Goal: Find specific page/section: Find specific page/section

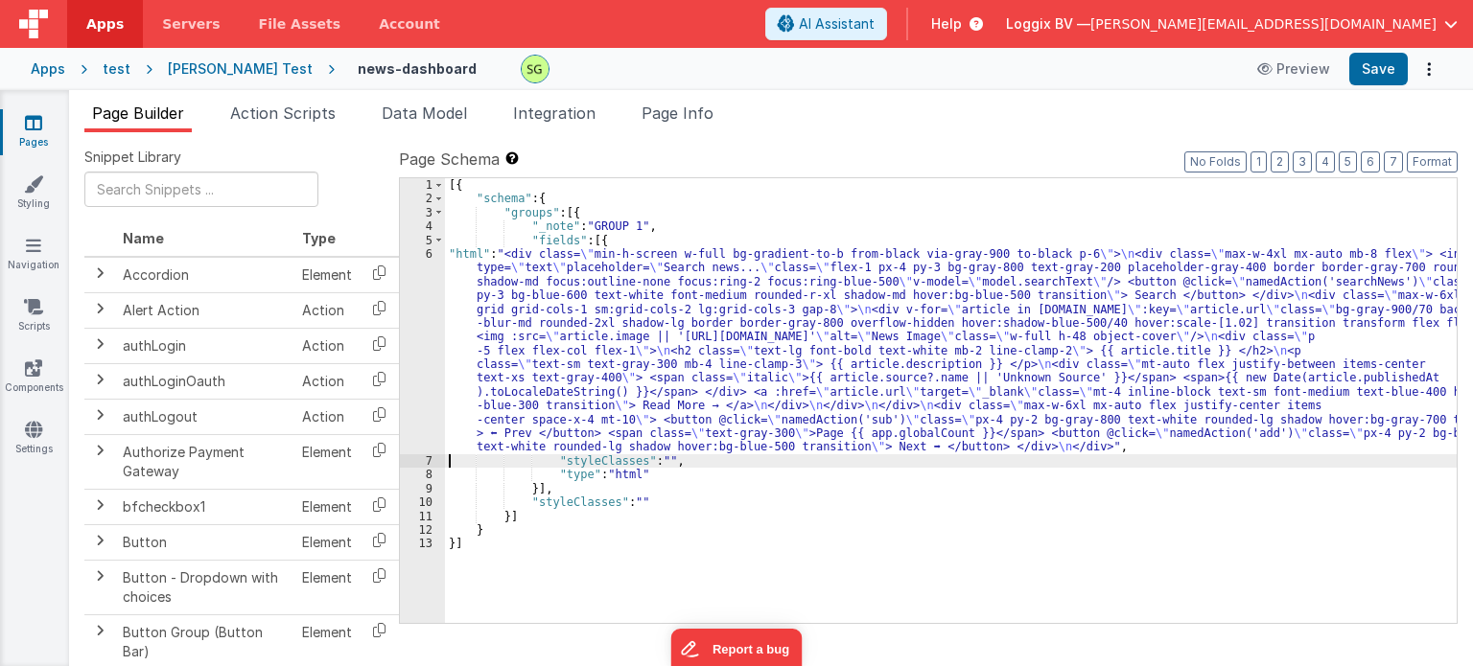
click at [430, 251] on div "6" at bounding box center [422, 350] width 45 height 207
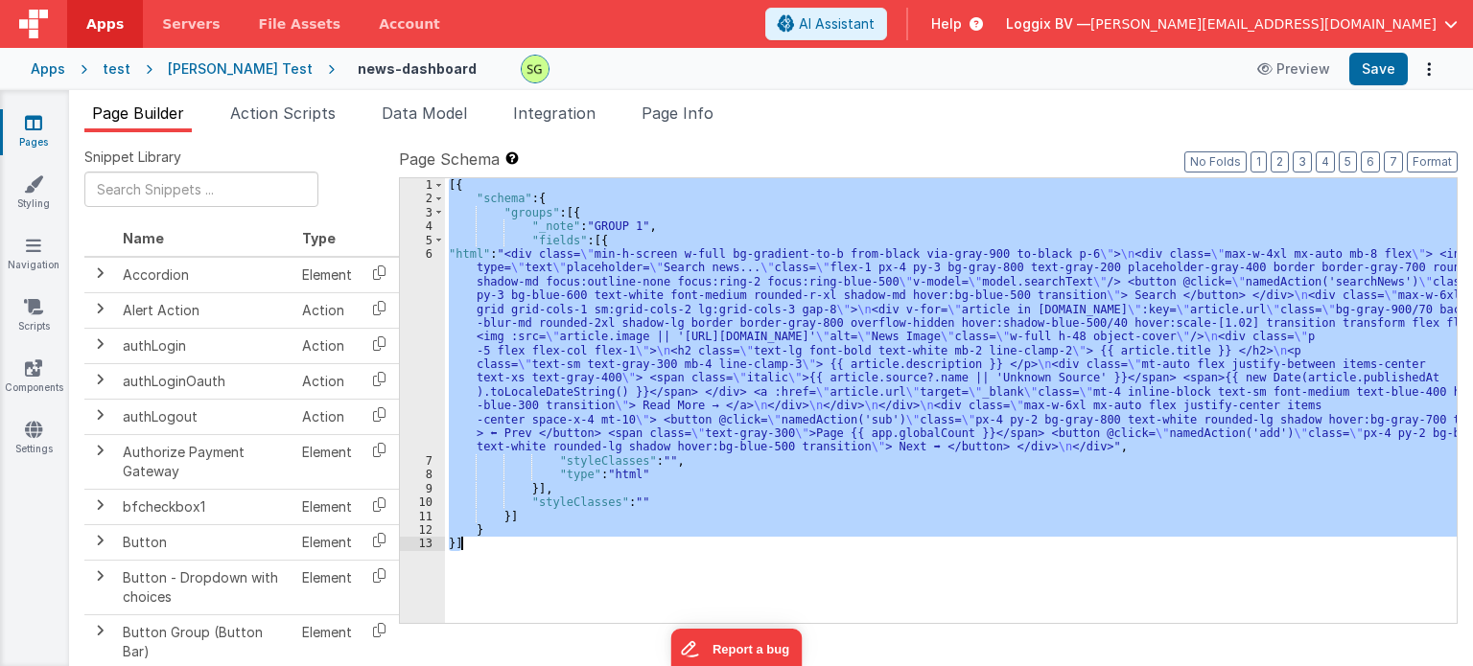
click at [430, 251] on div "6" at bounding box center [422, 350] width 45 height 207
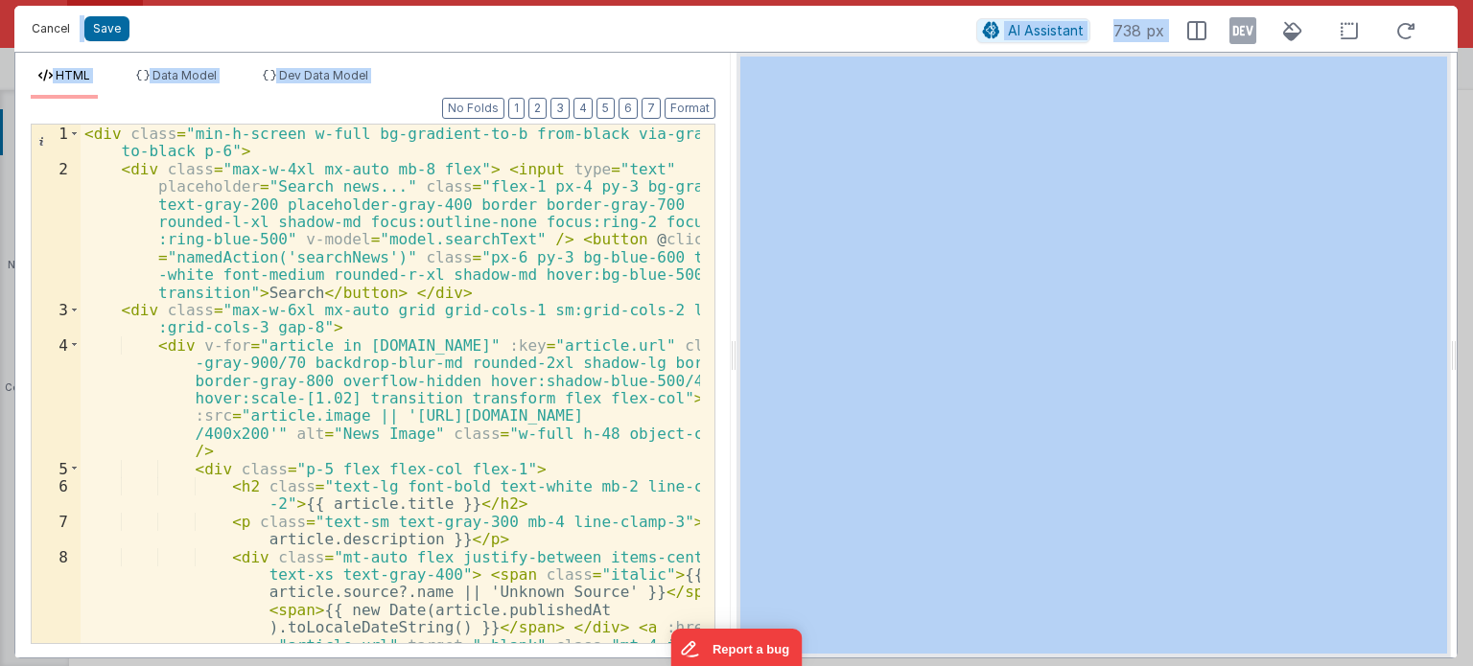
click at [66, 27] on button "Cancel" at bounding box center [51, 28] width 58 height 27
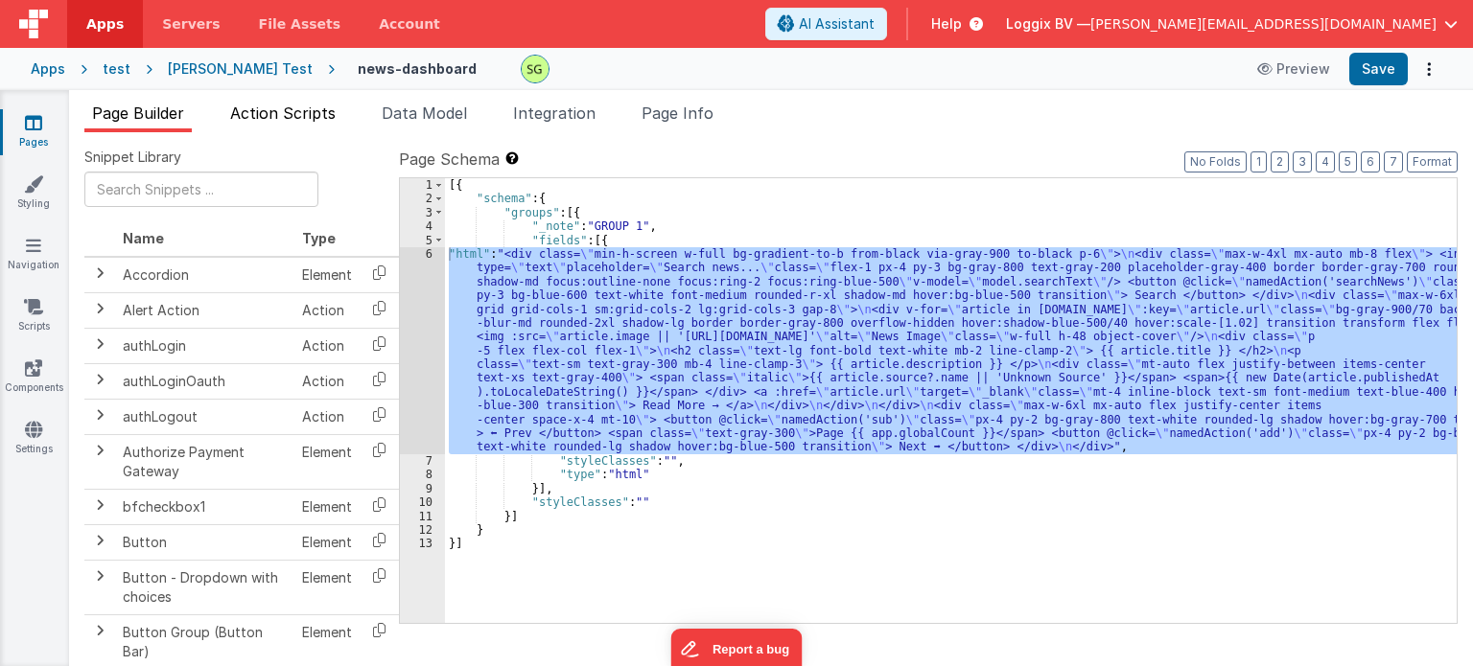
click at [321, 111] on span "Action Scripts" at bounding box center [282, 113] width 105 height 19
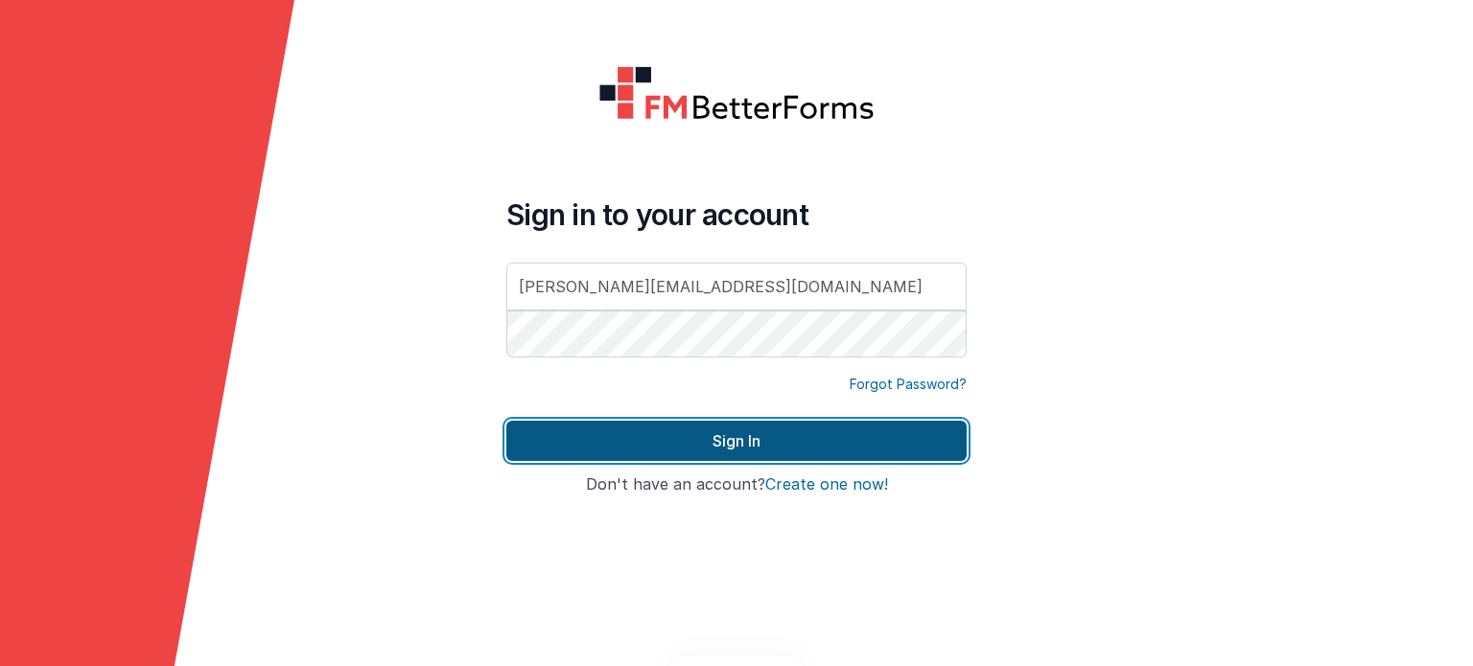
click at [740, 453] on button "Sign In" at bounding box center [736, 441] width 460 height 40
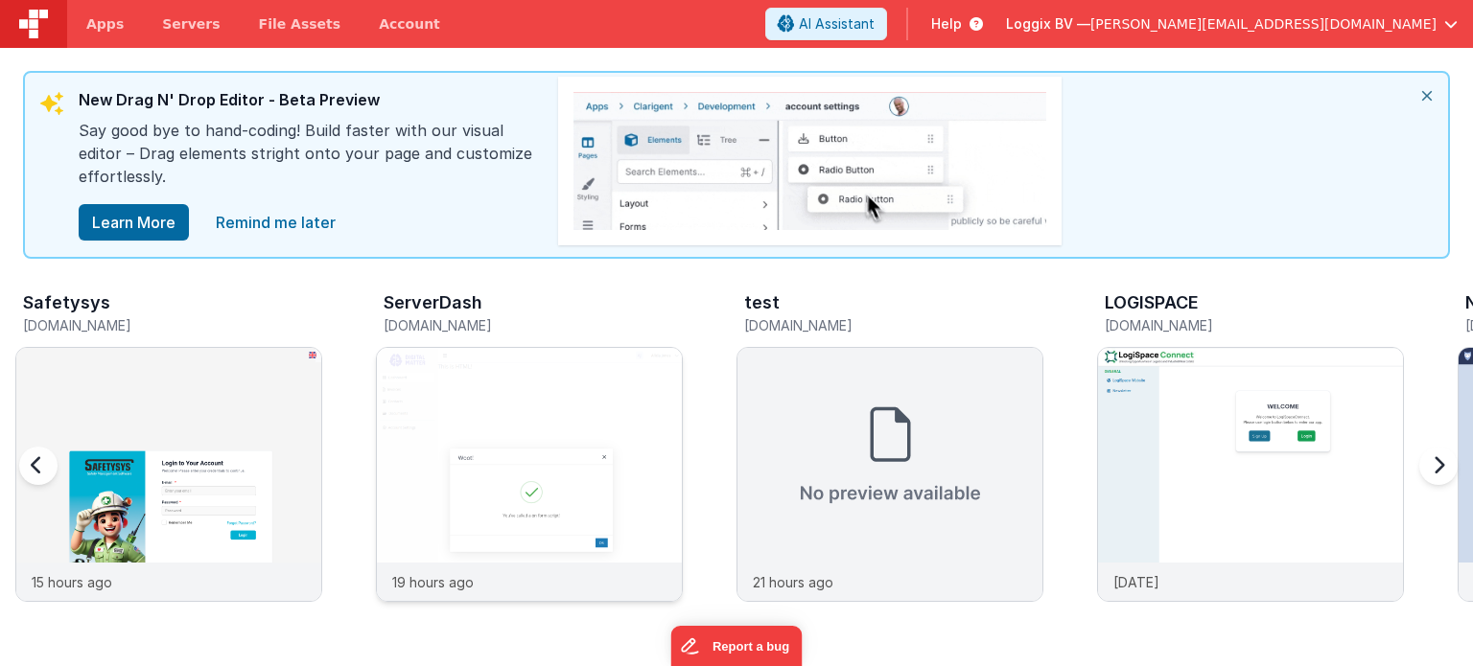
click at [579, 435] on img at bounding box center [529, 500] width 305 height 305
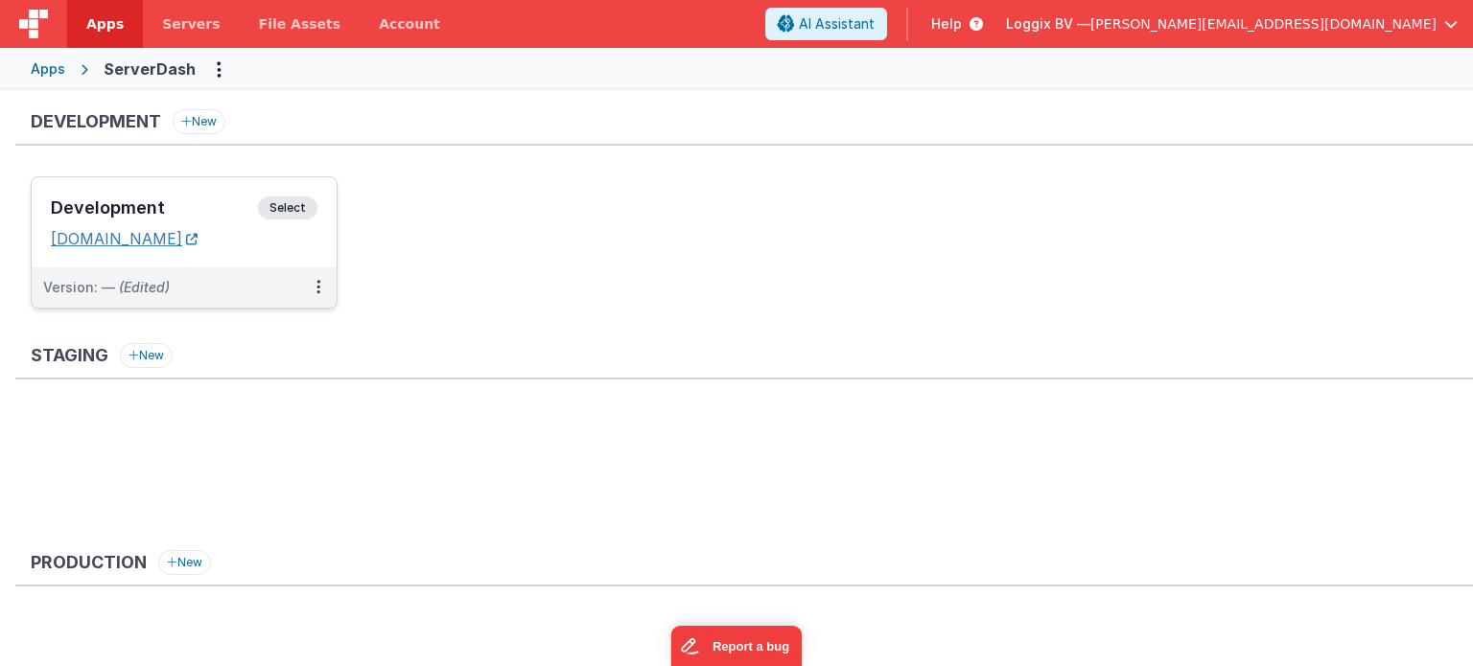
click at [188, 244] on link "[DOMAIN_NAME]" at bounding box center [124, 238] width 147 height 19
click at [198, 233] on link "[DOMAIN_NAME]" at bounding box center [124, 238] width 147 height 19
click at [293, 208] on span "Select" at bounding box center [287, 208] width 59 height 23
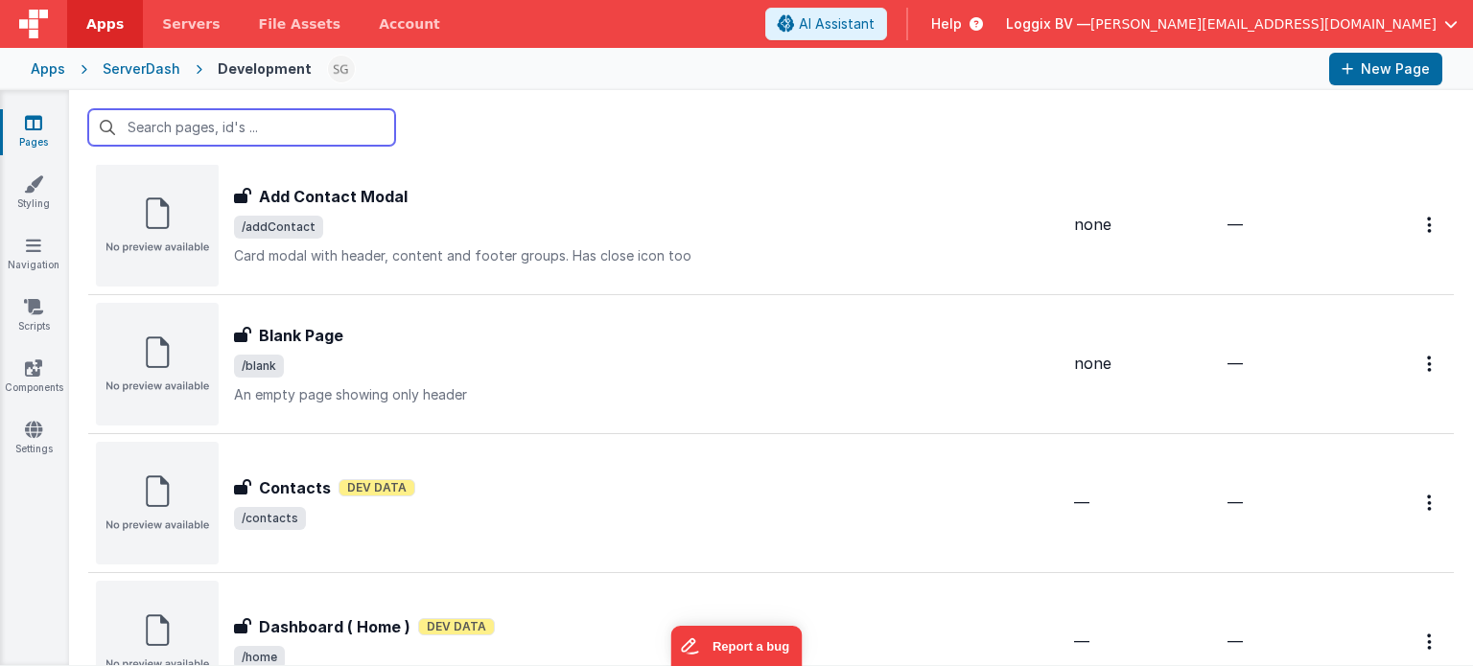
scroll to position [303, 0]
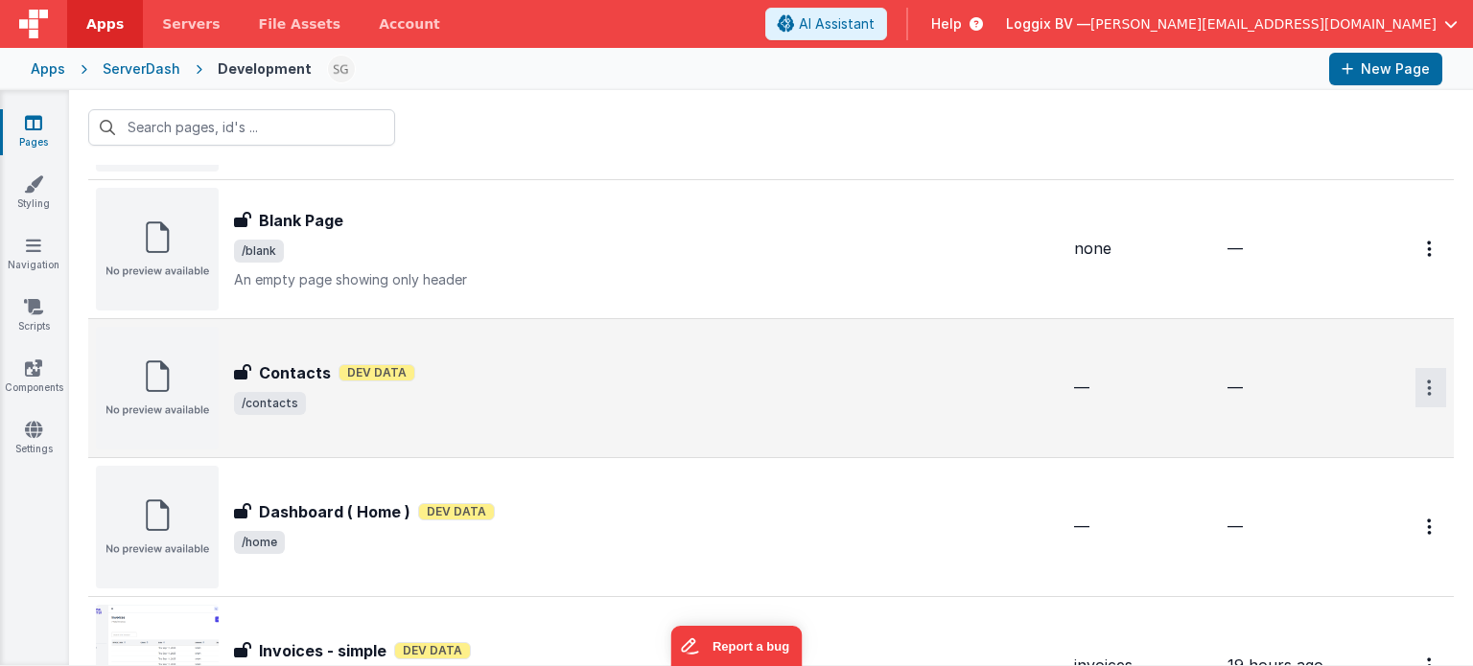
click at [1427, 380] on icon "Options" at bounding box center [1429, 388] width 5 height 16
click at [1295, 503] on icon at bounding box center [1302, 503] width 27 height 13
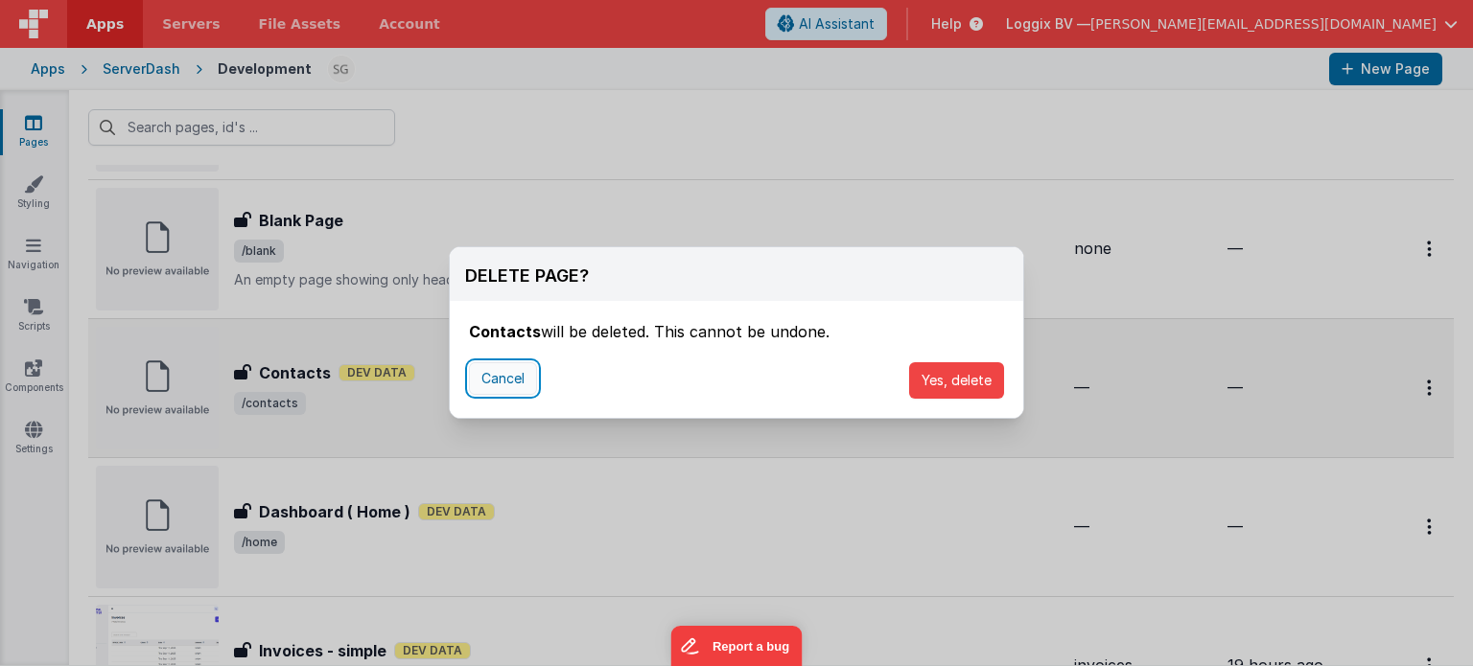
click at [492, 385] on button "Cancel" at bounding box center [503, 378] width 68 height 33
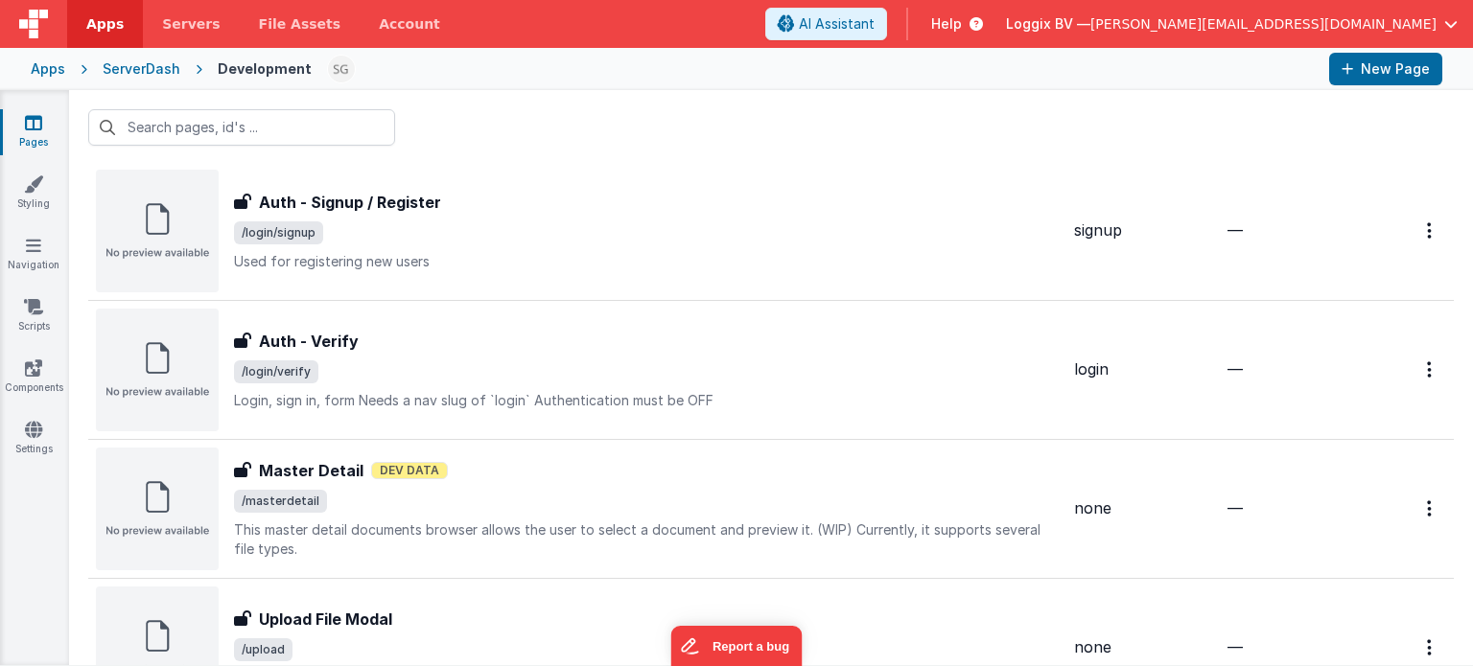
scroll to position [2129, 0]
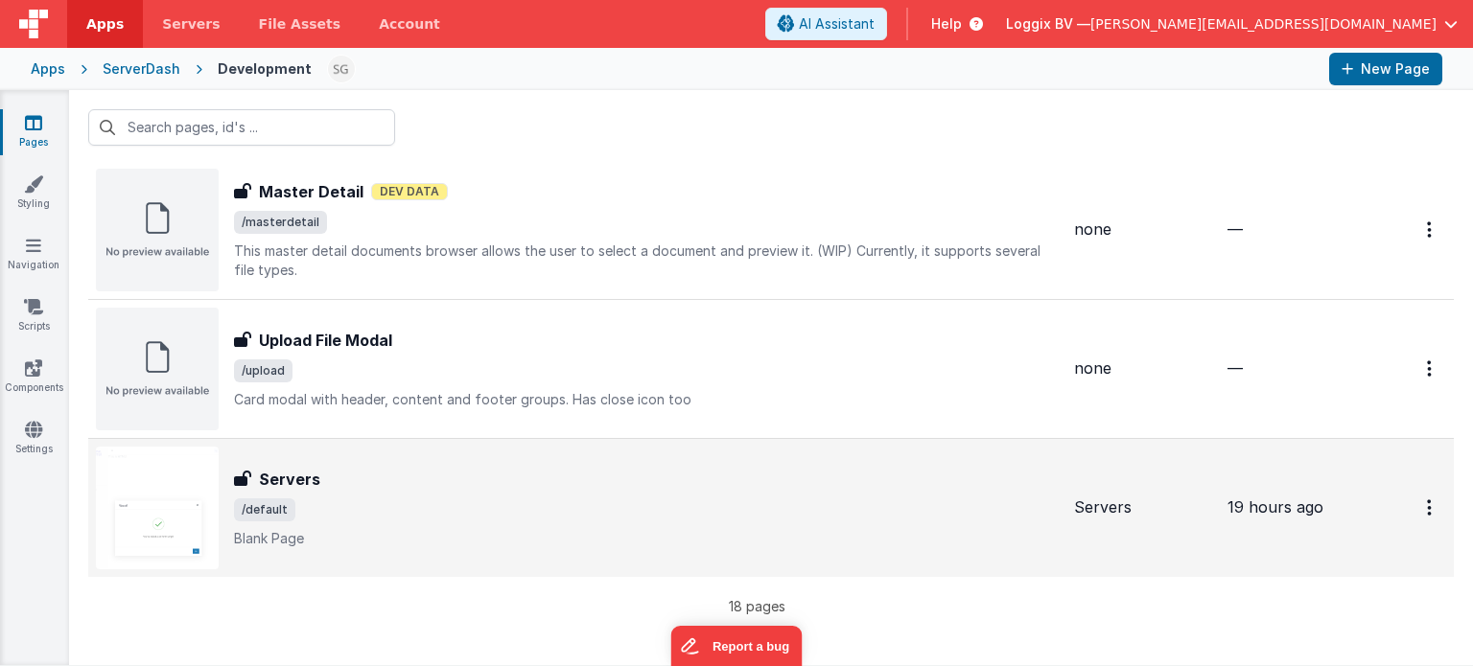
click at [890, 504] on span "/default" at bounding box center [646, 510] width 825 height 23
